Goal: Information Seeking & Learning: Learn about a topic

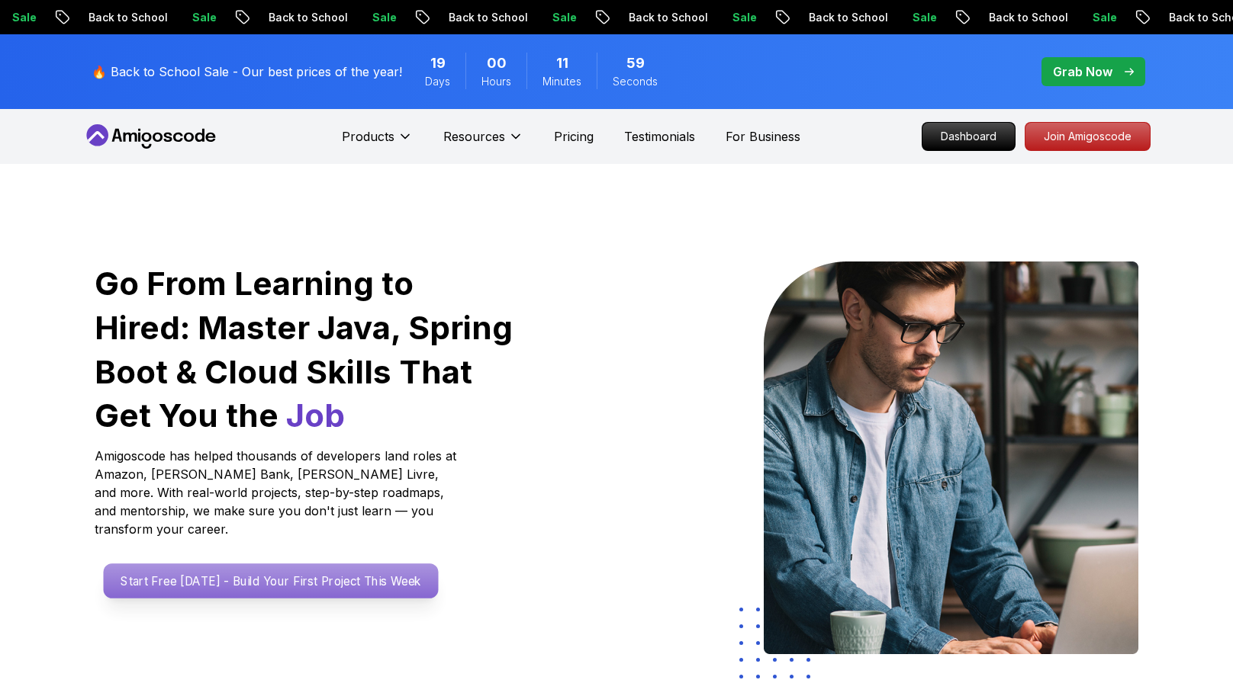
click at [326, 564] on p "Start Free Today - Build Your First Project This Week" at bounding box center [271, 581] width 335 height 35
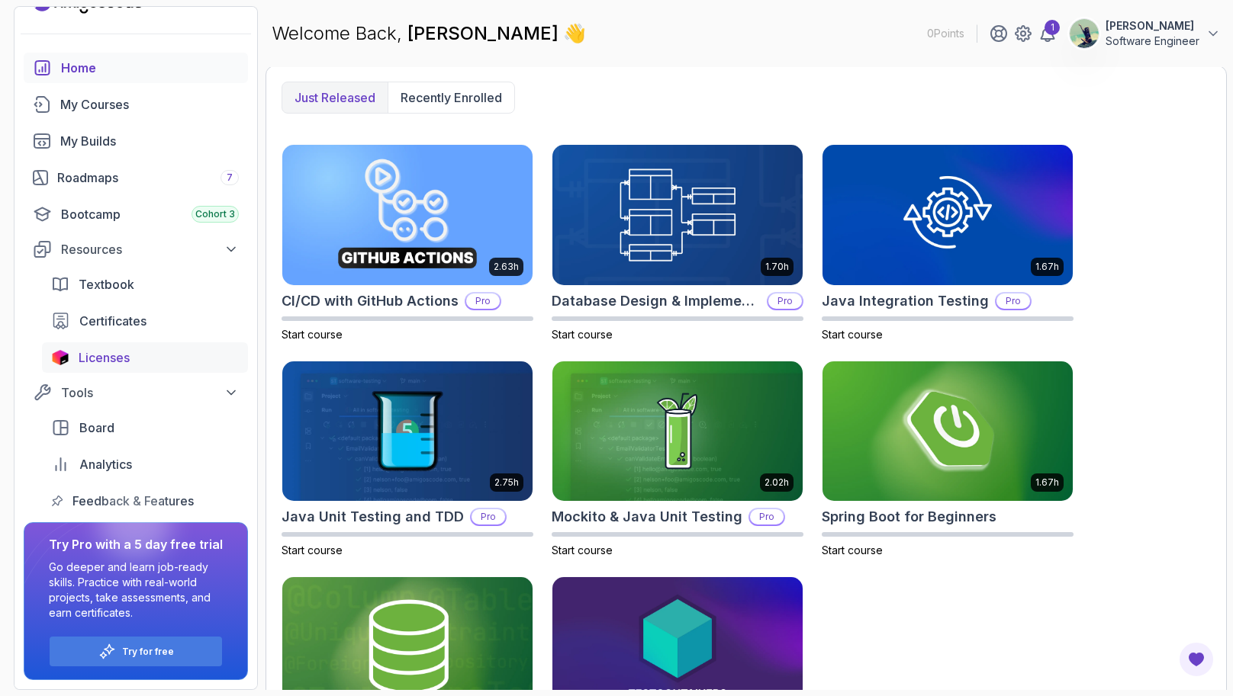
scroll to position [31, 0]
click at [83, 186] on div "Roadmaps 7" at bounding box center [148, 178] width 182 height 18
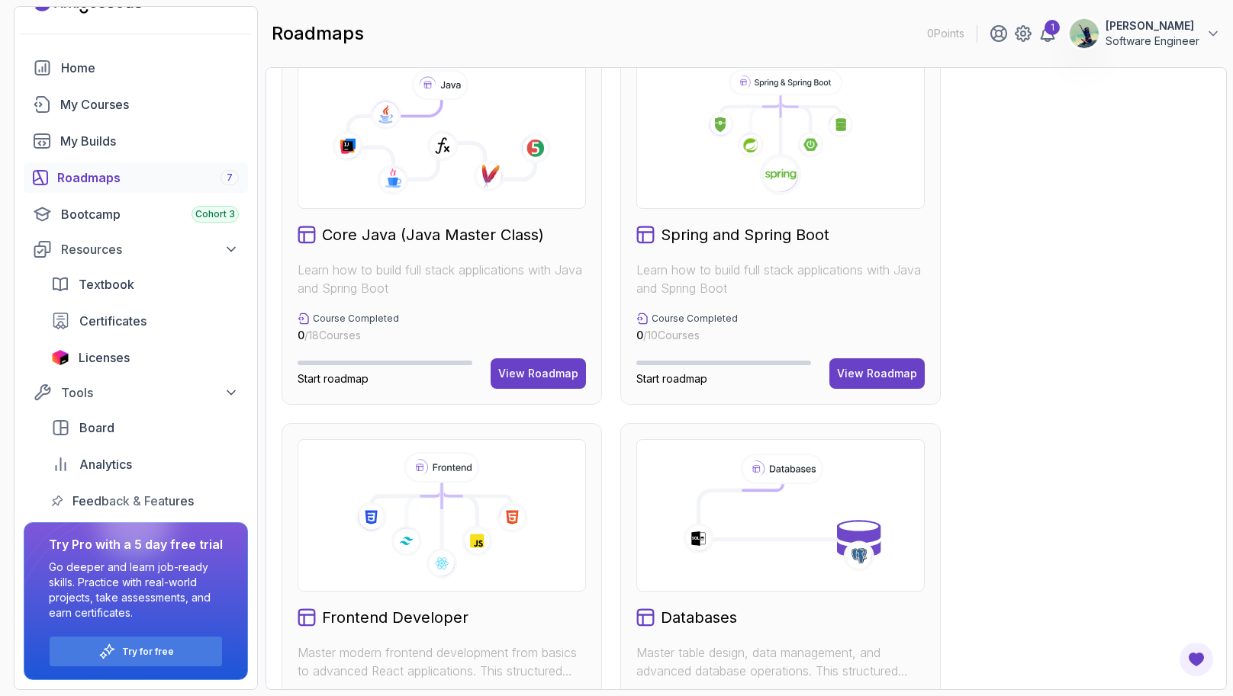
scroll to position [383, 0]
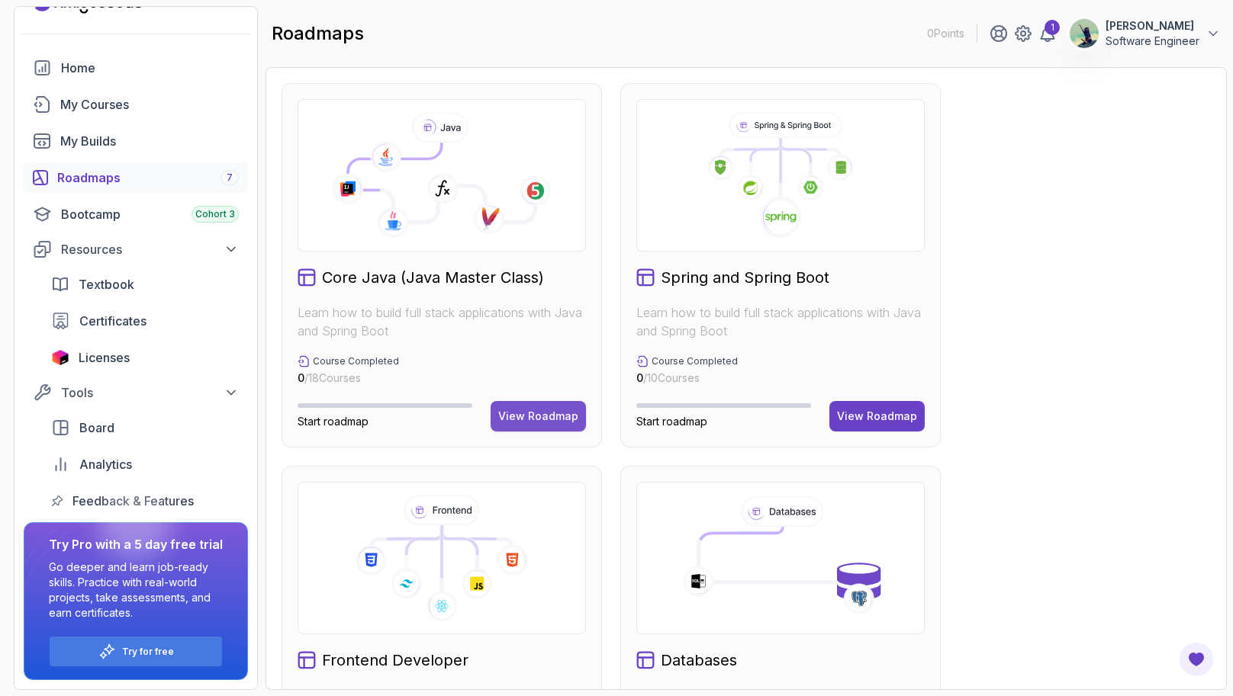
click at [534, 413] on div "View Roadmap" at bounding box center [538, 416] width 80 height 15
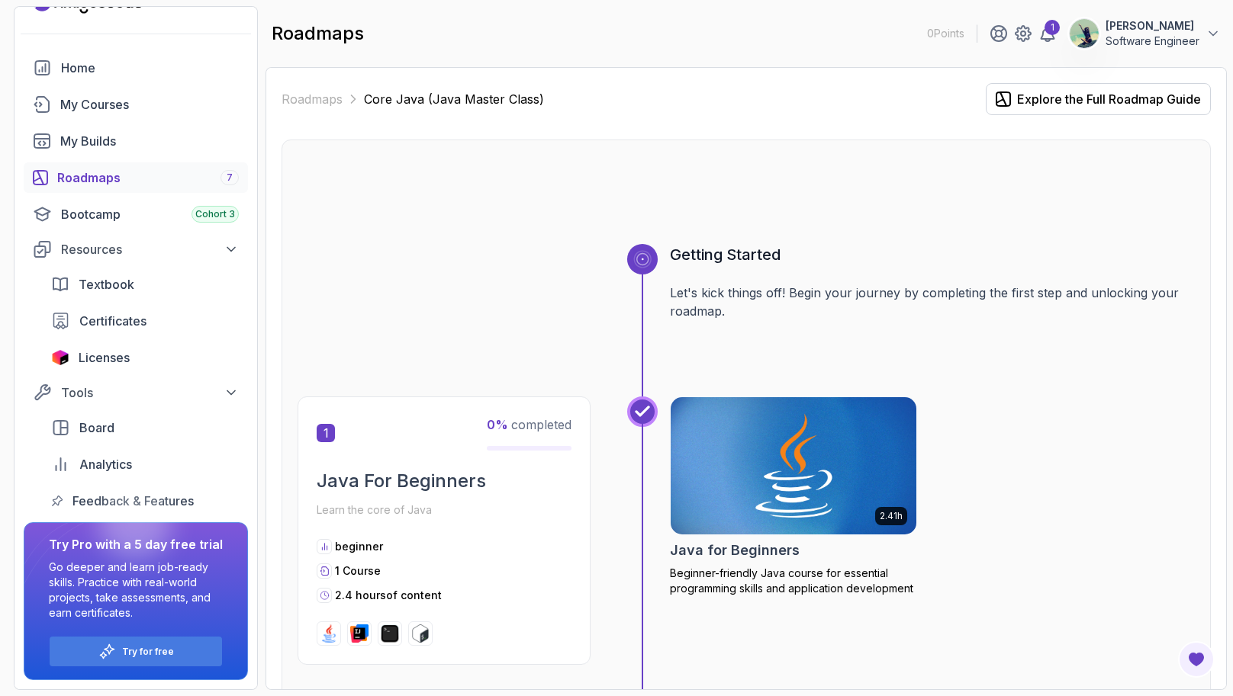
click at [774, 499] on img at bounding box center [793, 466] width 258 height 144
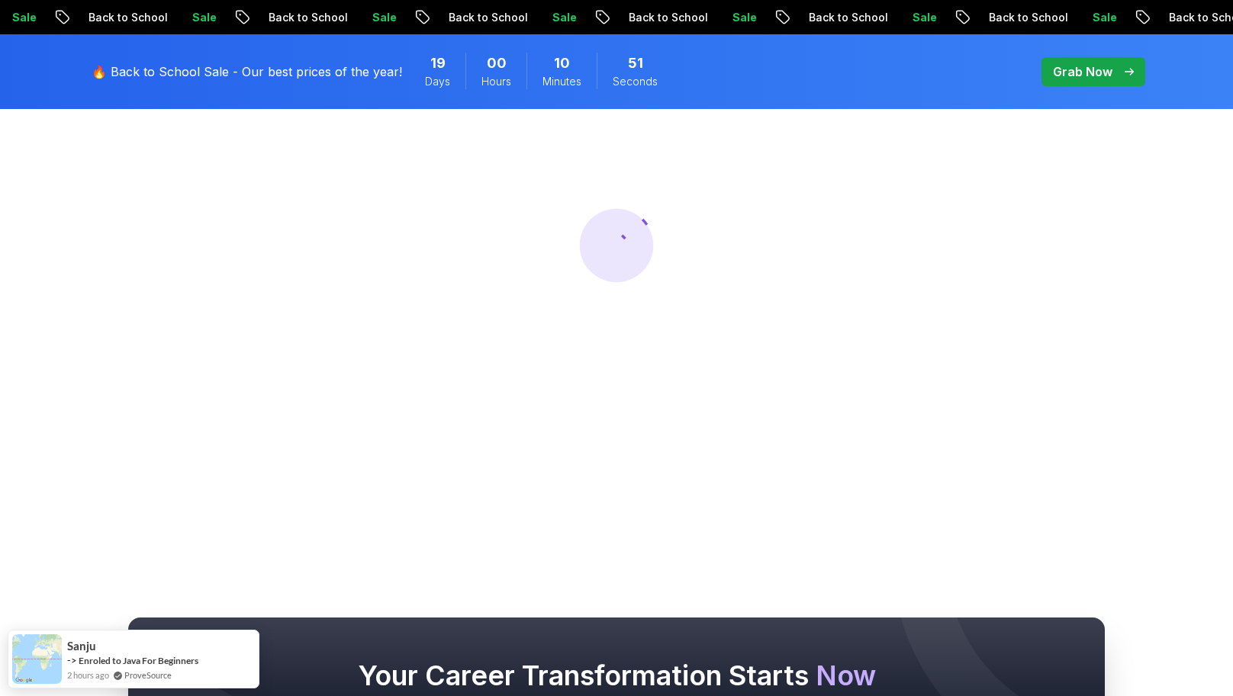
scroll to position [268, 0]
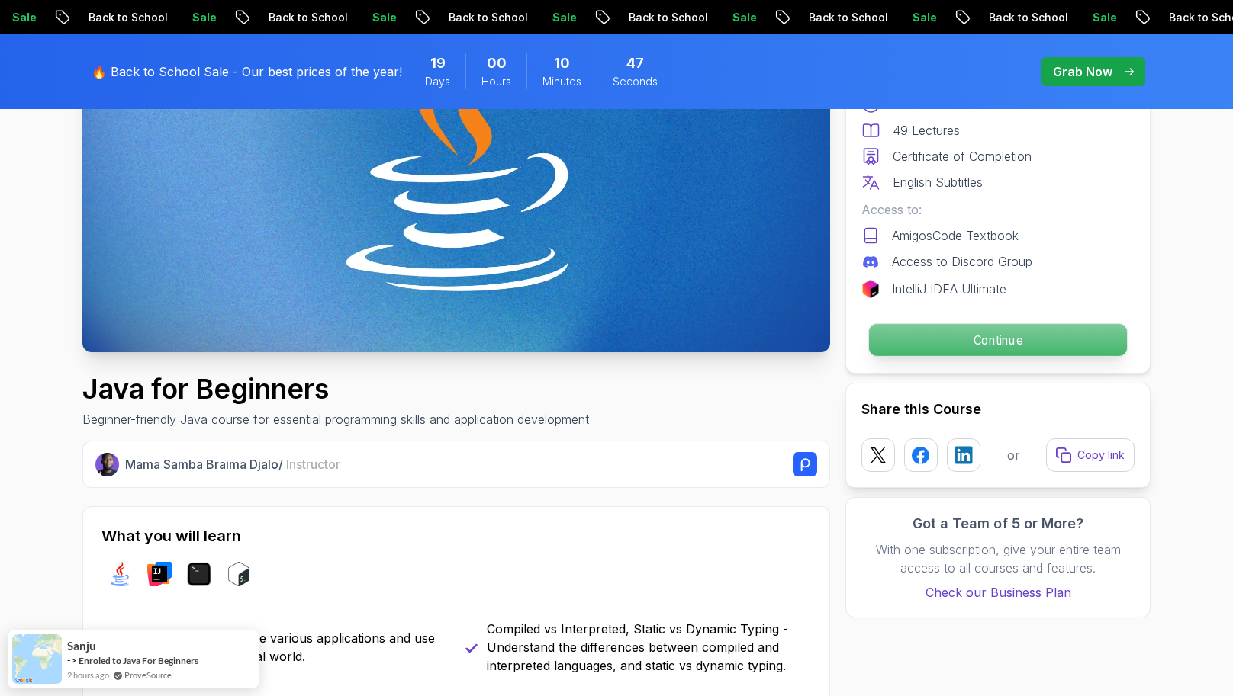
click at [1011, 346] on p "Continue" at bounding box center [998, 340] width 258 height 32
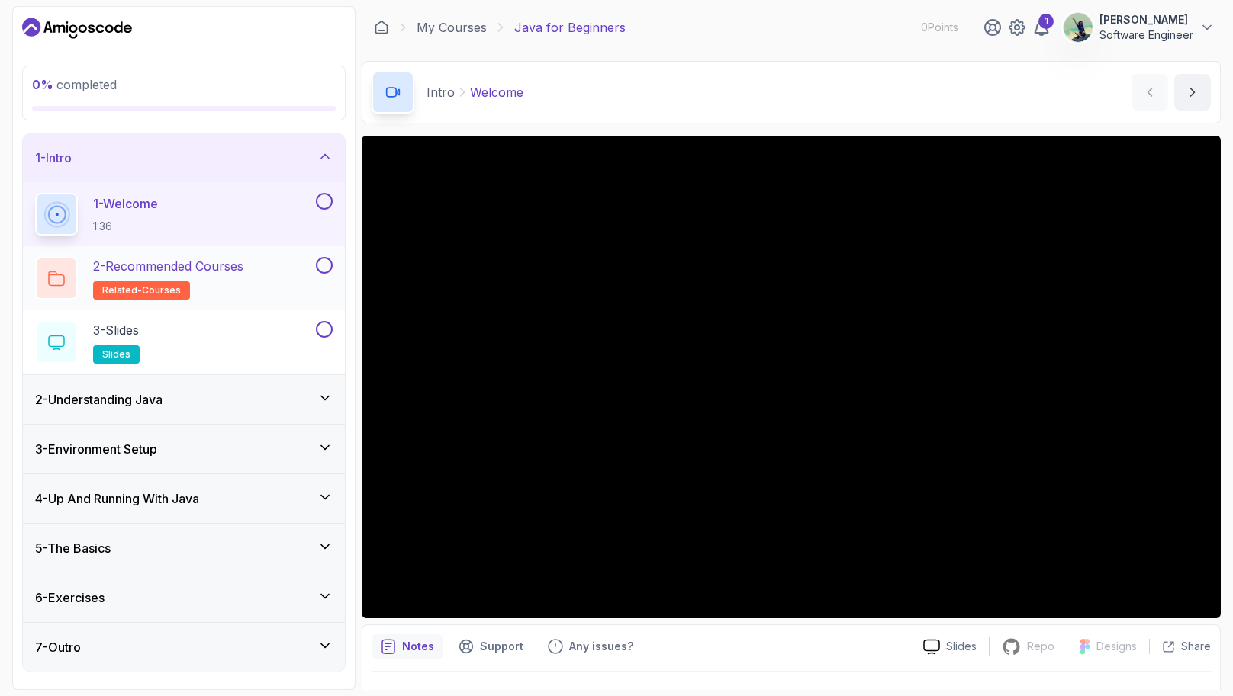
click at [117, 264] on p "2 - Recommended Courses" at bounding box center [168, 266] width 150 height 18
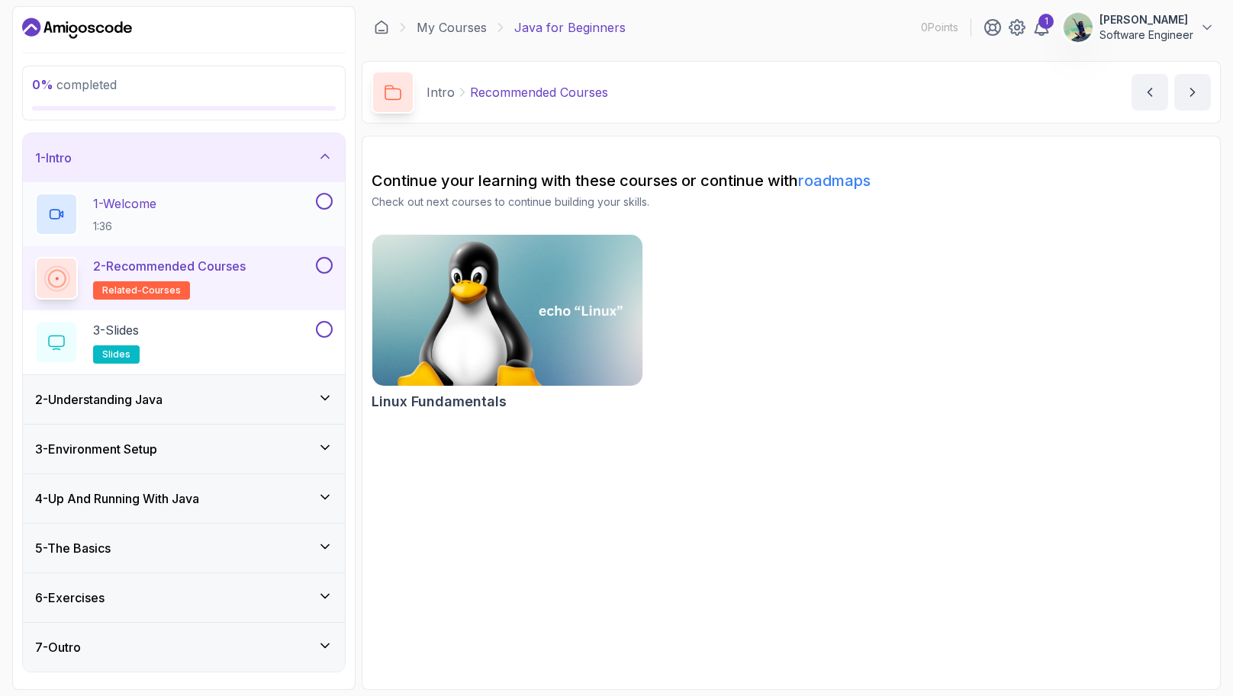
click at [134, 225] on p "1:36" at bounding box center [124, 226] width 63 height 15
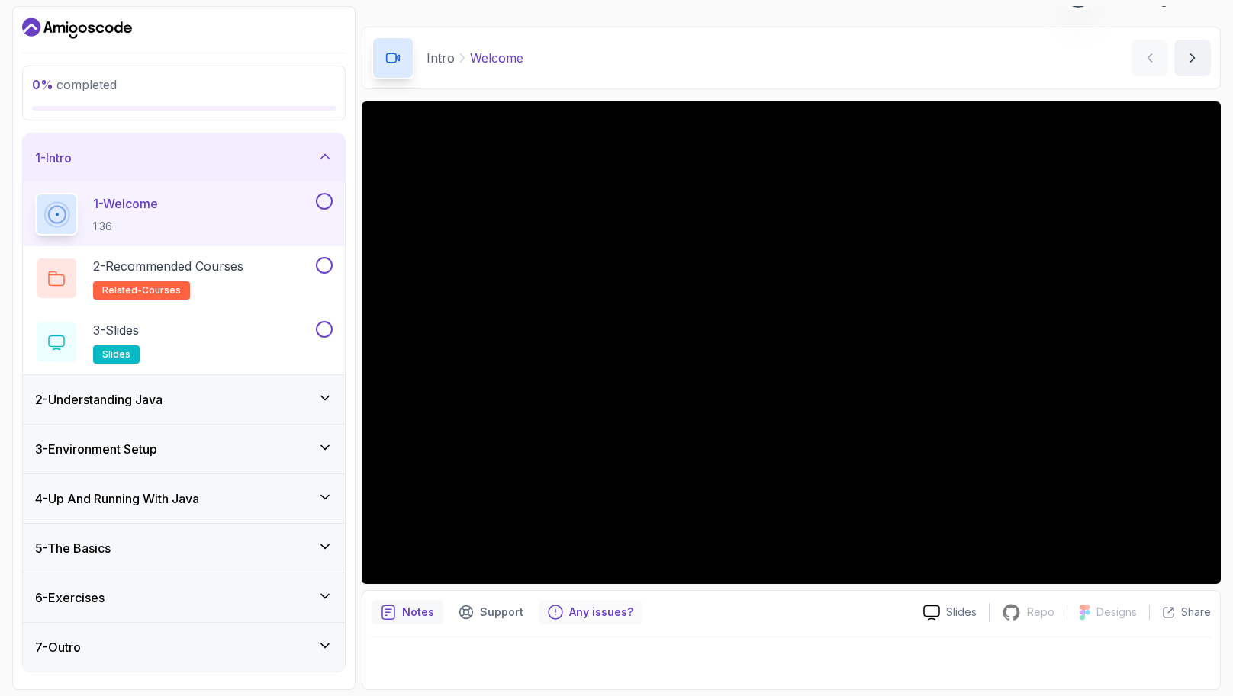
scroll to position [34, 0]
click at [949, 602] on div "Slides Repo Repository not available Designs Design not available Share" at bounding box center [1061, 612] width 300 height 24
click at [949, 609] on p "Slides" at bounding box center [961, 612] width 31 height 15
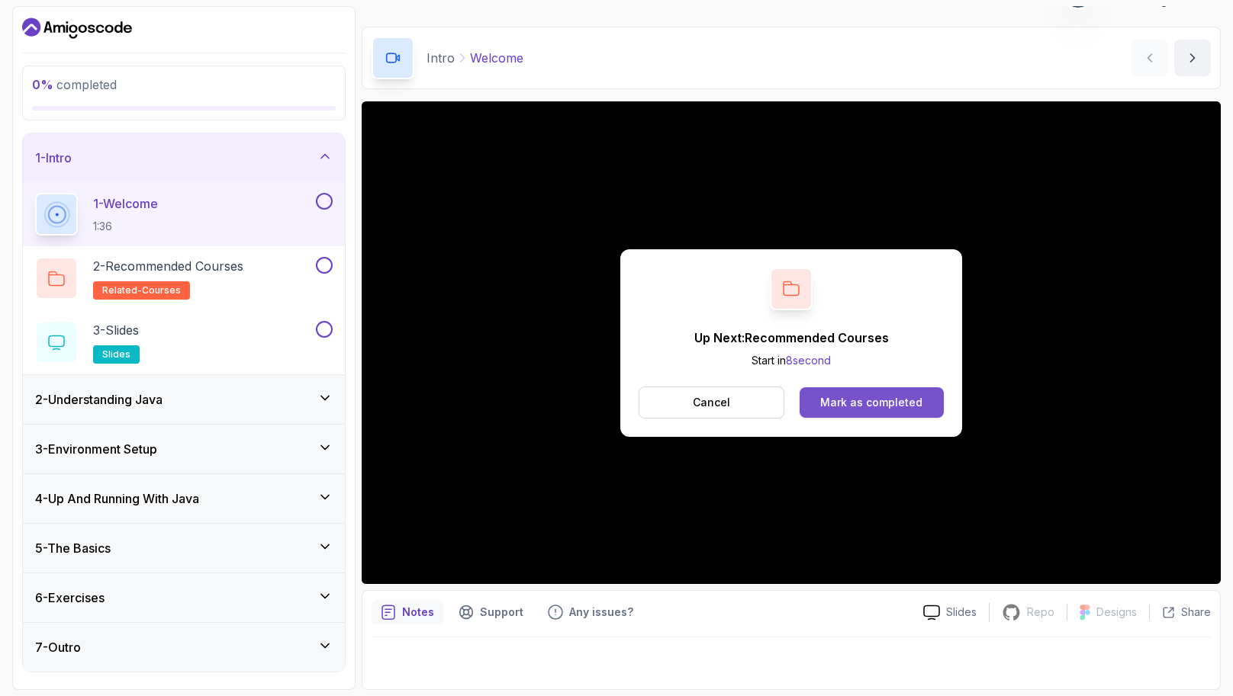
click at [871, 396] on div "Mark as completed" at bounding box center [871, 402] width 102 height 15
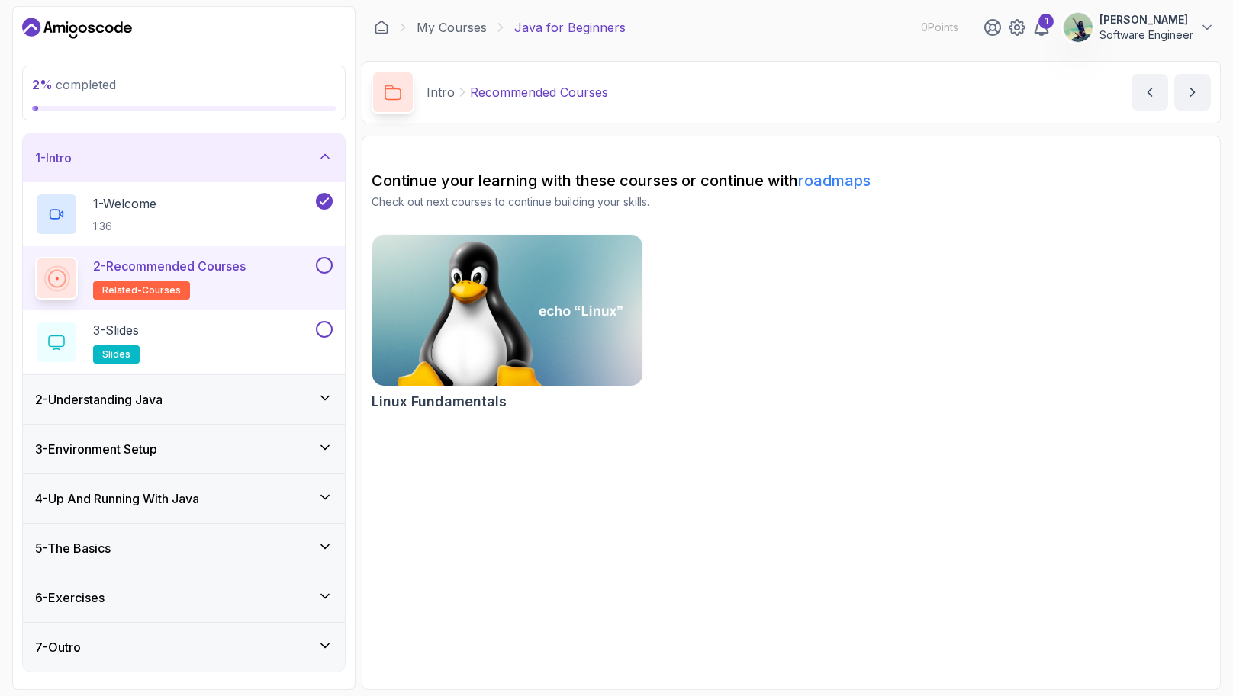
click at [161, 395] on h3 "2 - Understanding Java" at bounding box center [98, 399] width 127 height 18
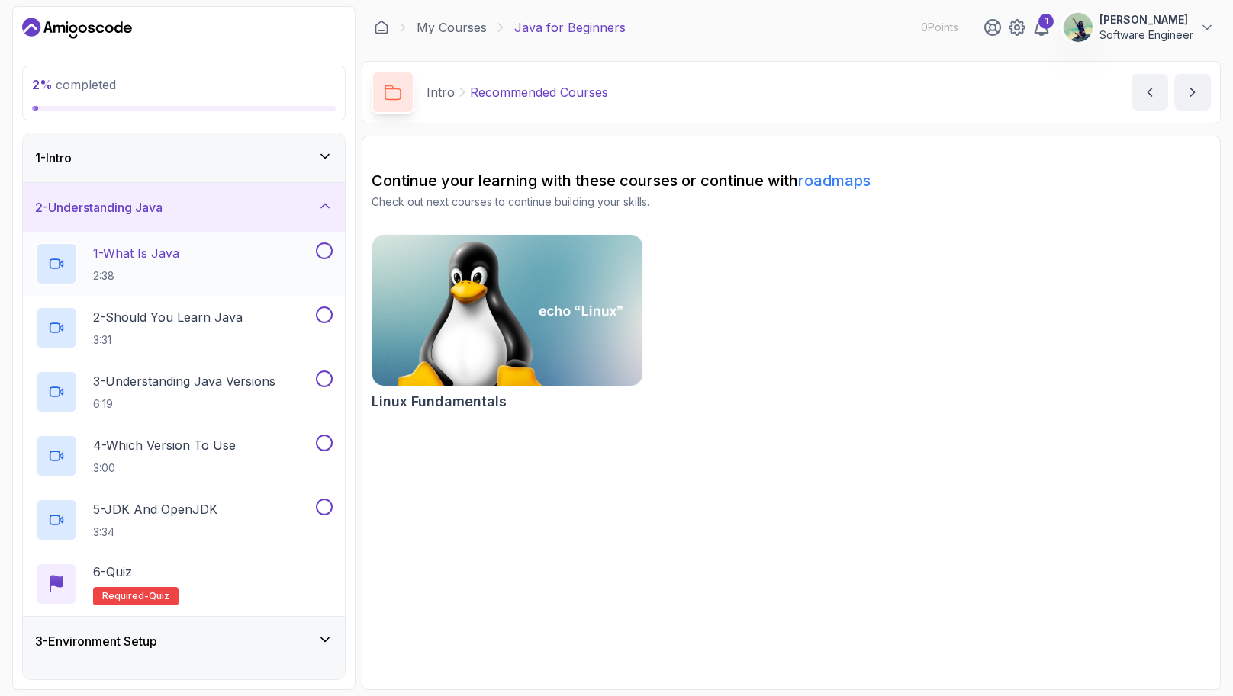
click at [256, 265] on div "1 - What Is Java 2:38" at bounding box center [174, 264] width 278 height 43
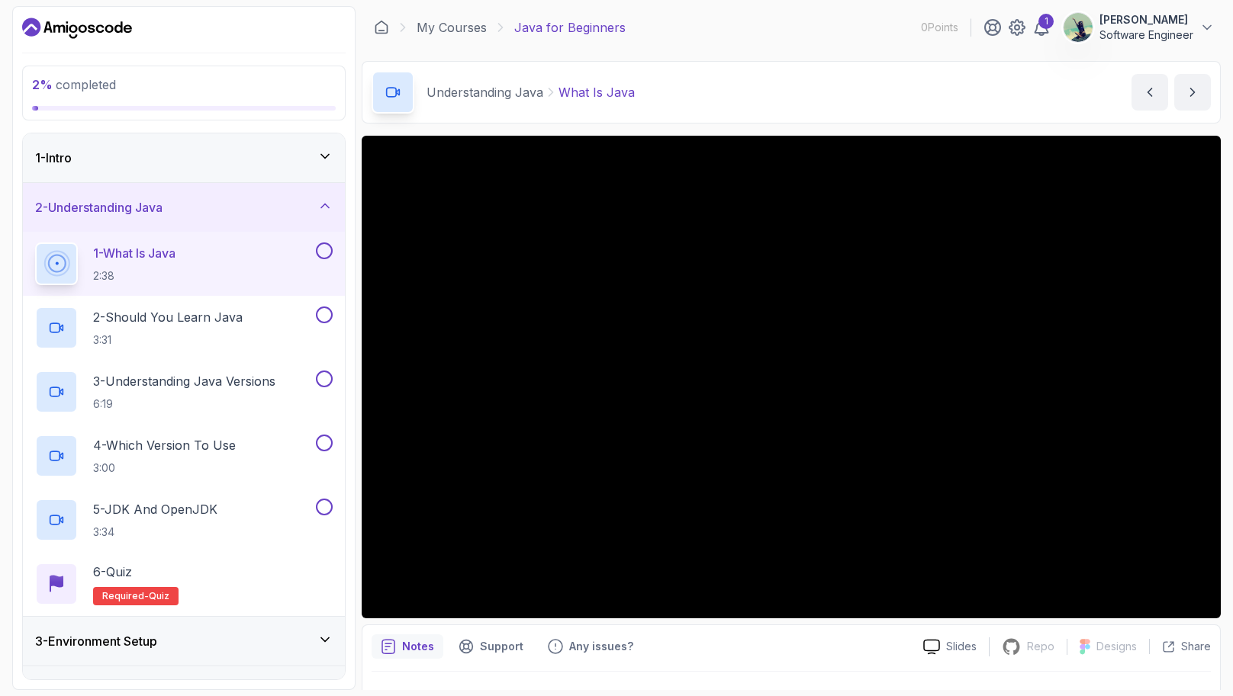
scroll to position [185, 0]
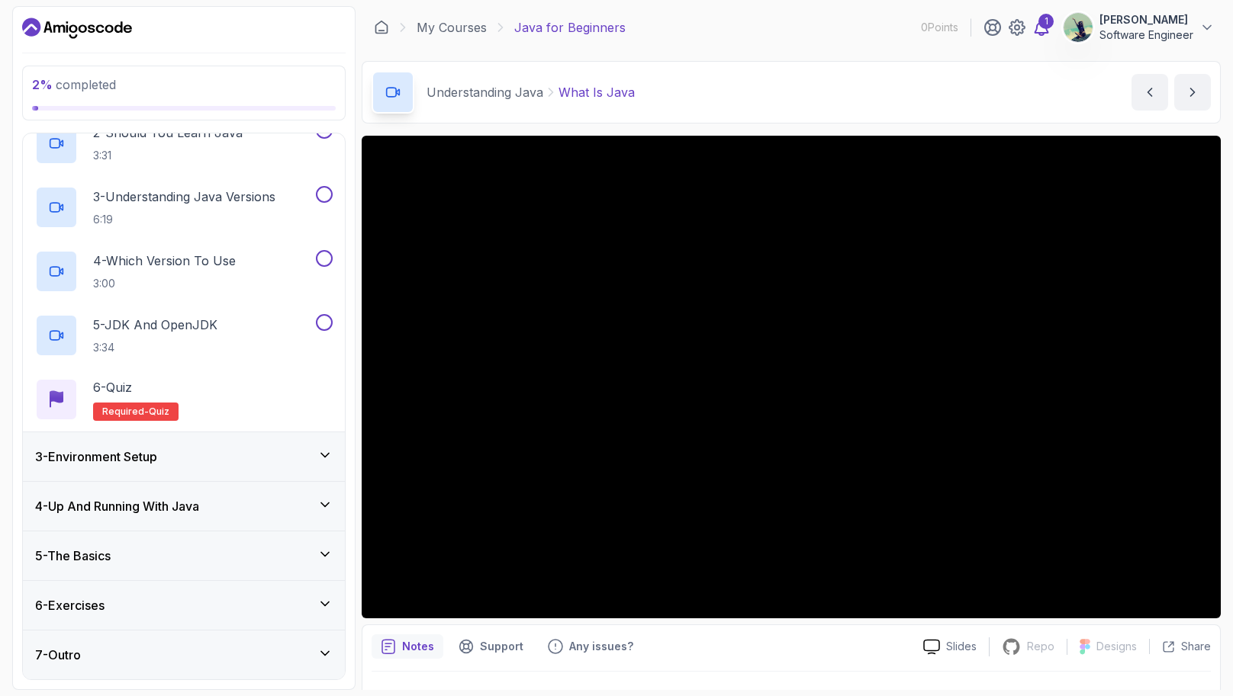
click at [1048, 27] on div "1" at bounding box center [1045, 21] width 15 height 15
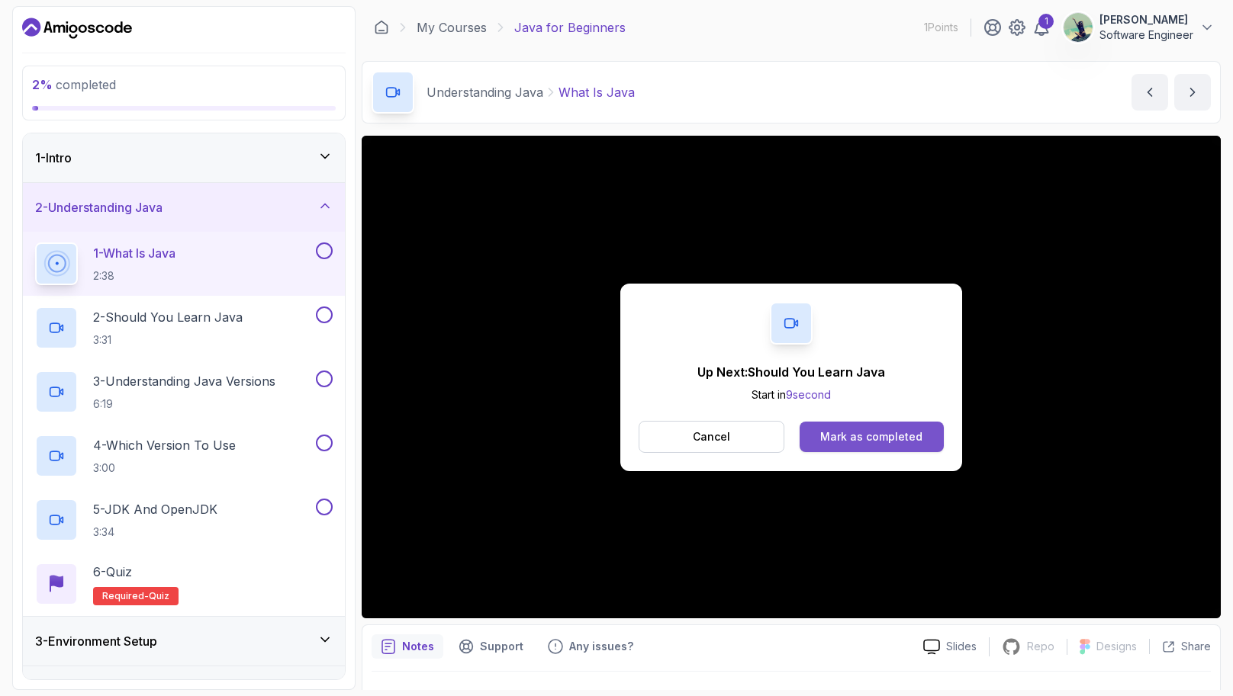
click at [867, 439] on div "Mark as completed" at bounding box center [871, 436] width 102 height 15
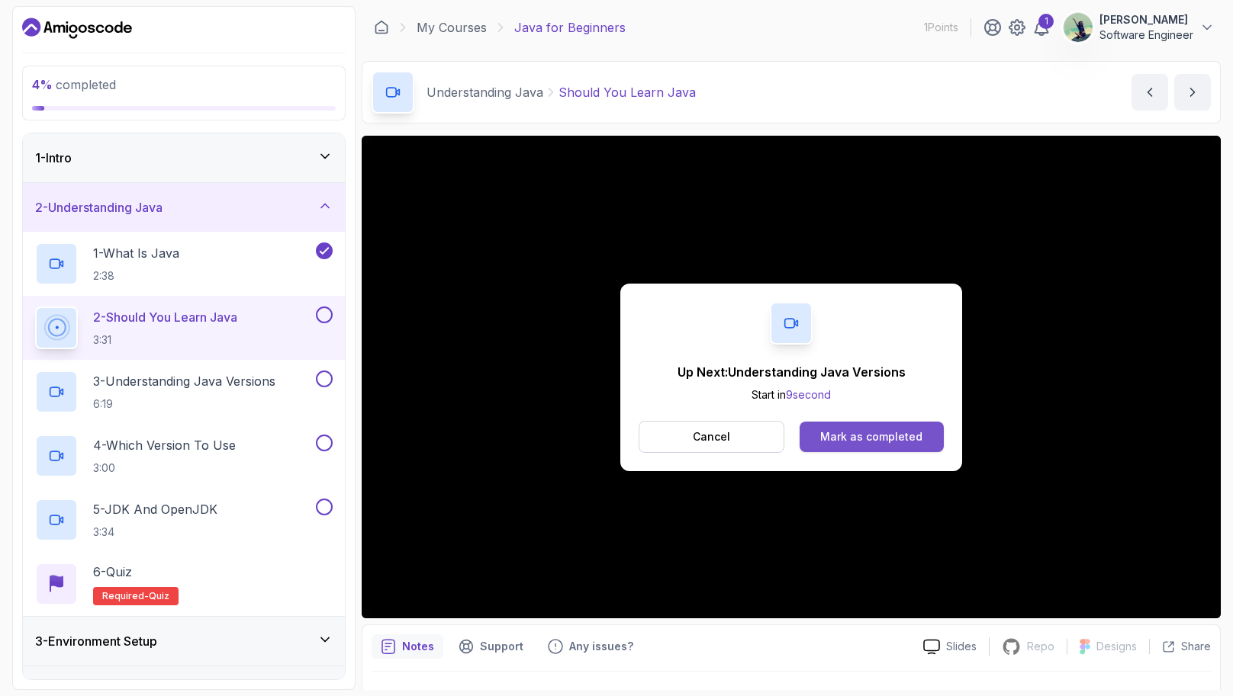
click at [868, 432] on div "Mark as completed" at bounding box center [871, 436] width 102 height 15
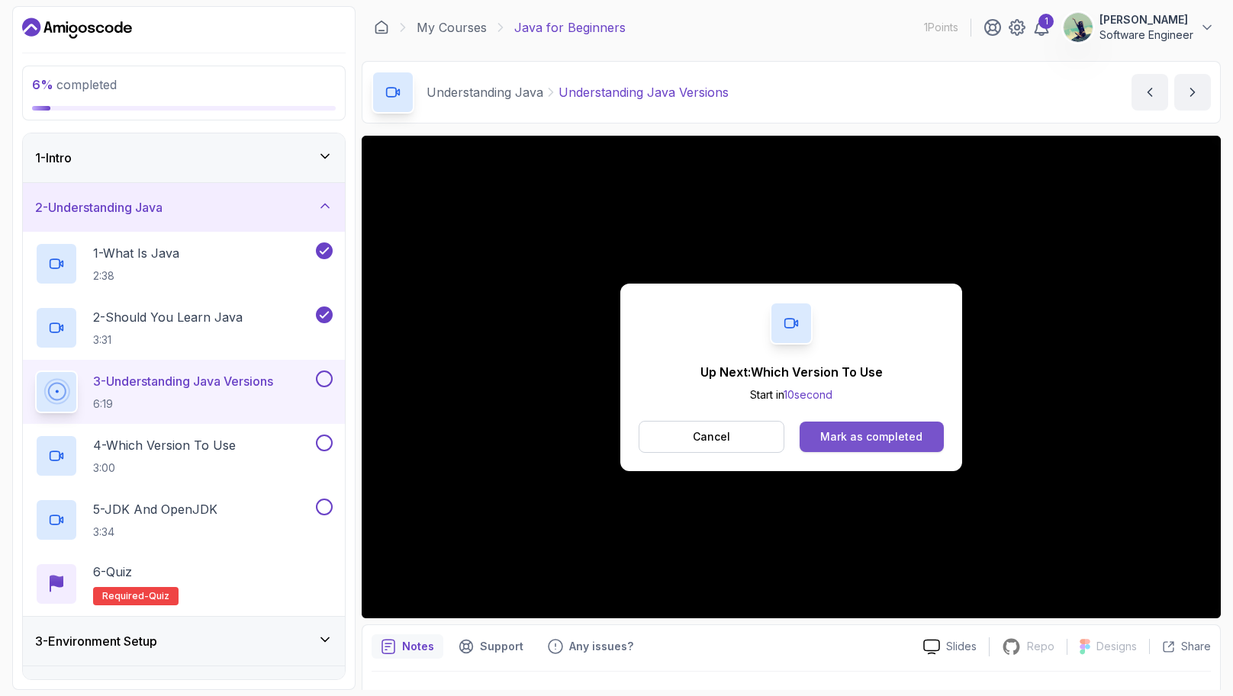
click at [853, 432] on div "Mark as completed" at bounding box center [871, 436] width 102 height 15
